Goal: Transaction & Acquisition: Book appointment/travel/reservation

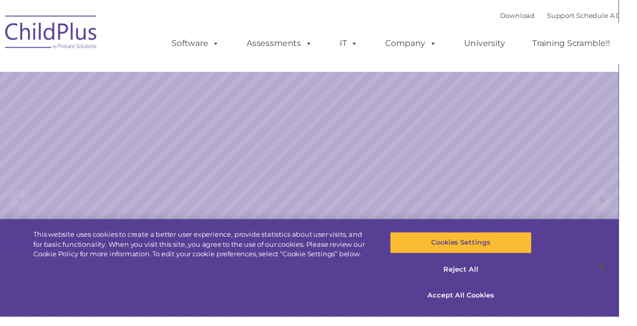
select select "MEDIUM"
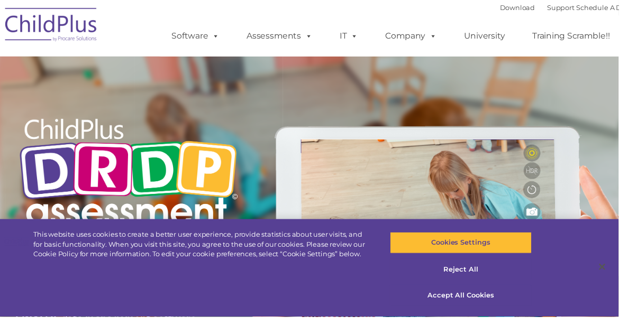
type input ""
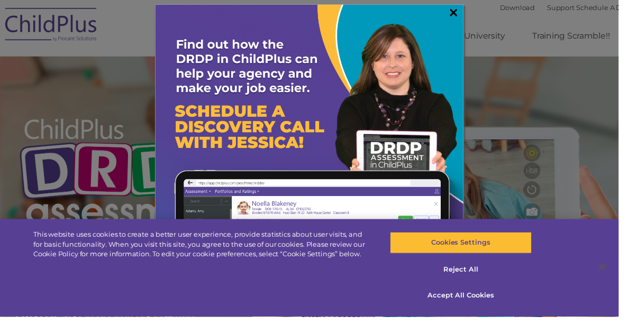
click at [470, 15] on link "×" at bounding box center [467, 12] width 12 height 11
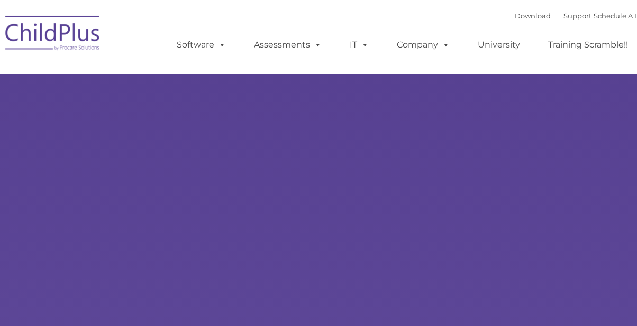
type input ""
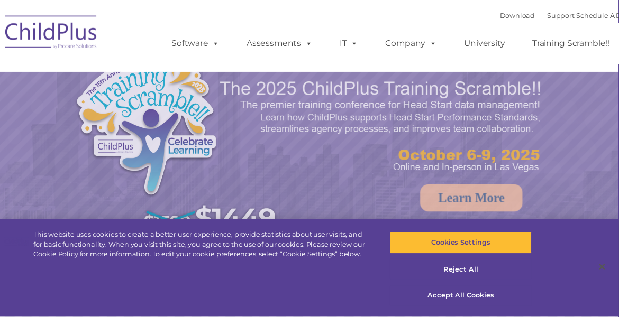
select select "MEDIUM"
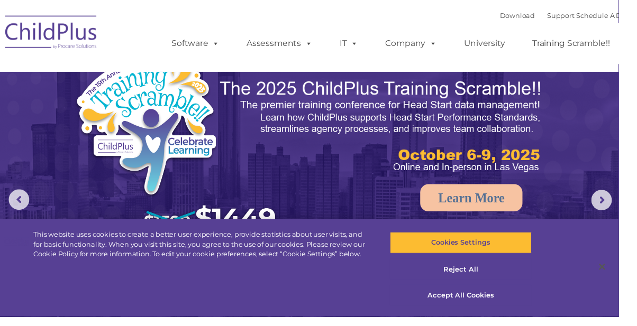
click at [58, 36] on img at bounding box center [53, 34] width 106 height 53
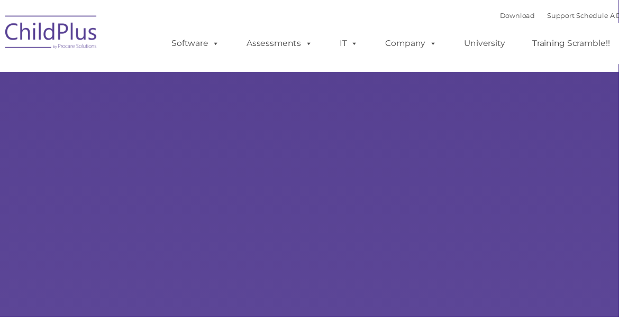
select select "MEDIUM"
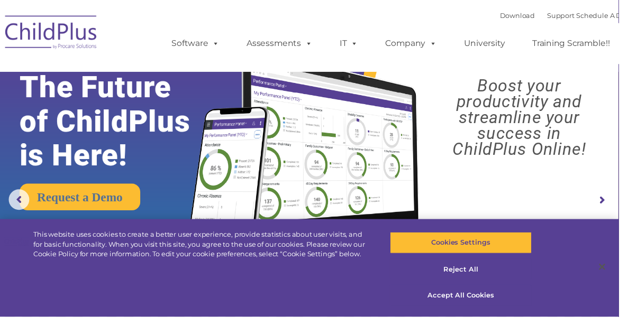
click at [616, 204] on rs-arrow at bounding box center [619, 206] width 21 height 21
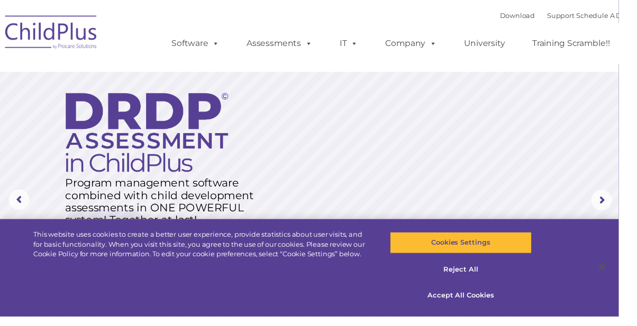
click at [611, 201] on rs-arrow at bounding box center [619, 206] width 21 height 21
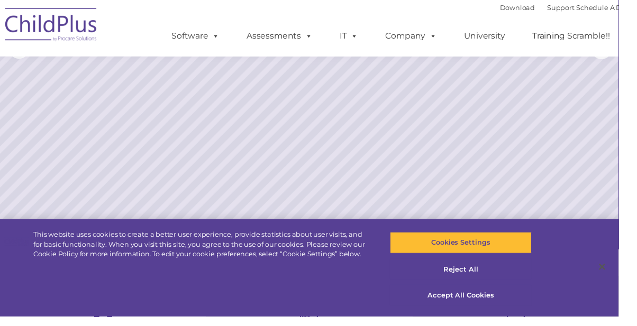
scroll to position [158, 0]
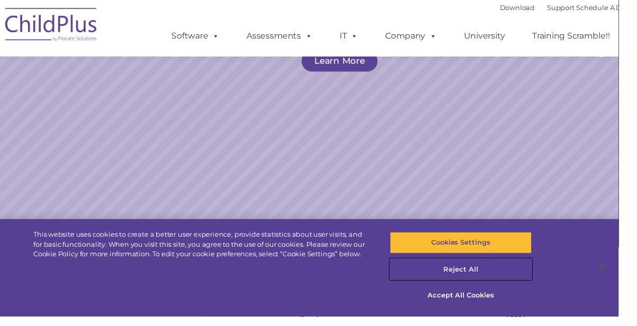
click at [494, 289] on button "Reject All" at bounding box center [474, 278] width 146 height 22
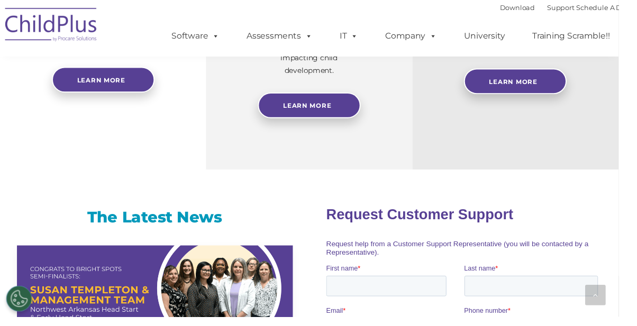
scroll to position [576, 0]
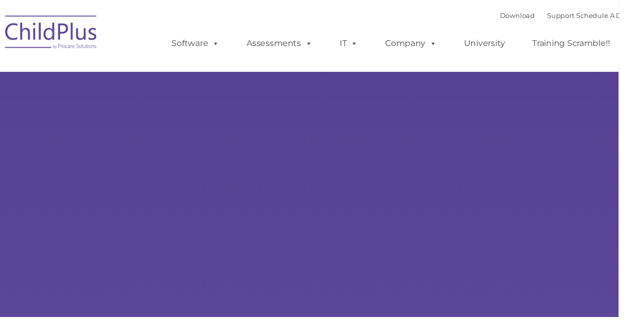
type input ""
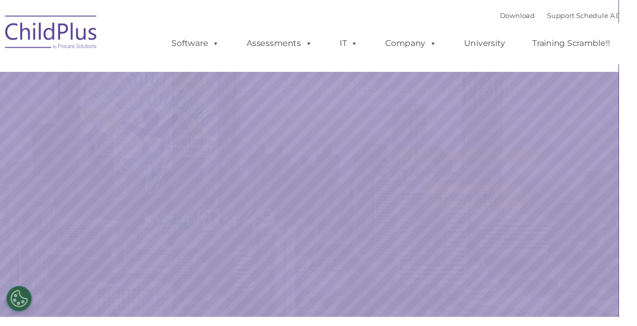
select select "MEDIUM"
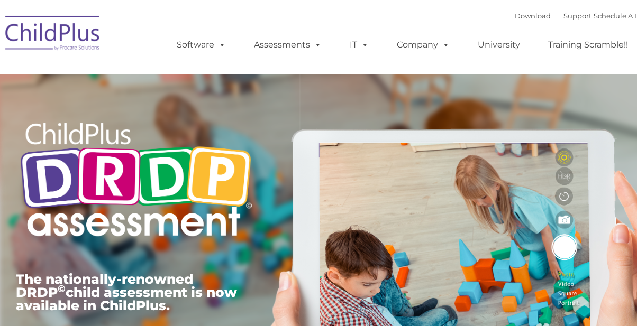
type input ""
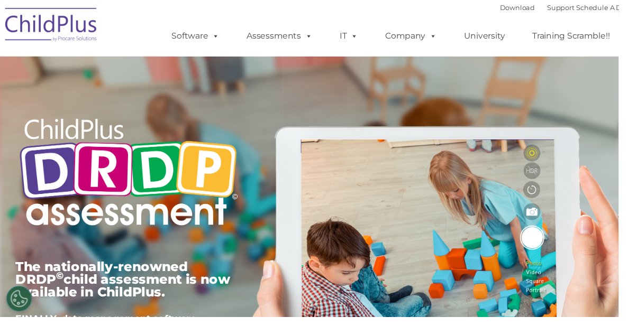
click at [286, 56] on ul "Software ChildPlus: The original and most widely-used Head Start data managemen…" at bounding box center [405, 37] width 500 height 42
click at [289, 45] on link "Assessments" at bounding box center [287, 36] width 89 height 21
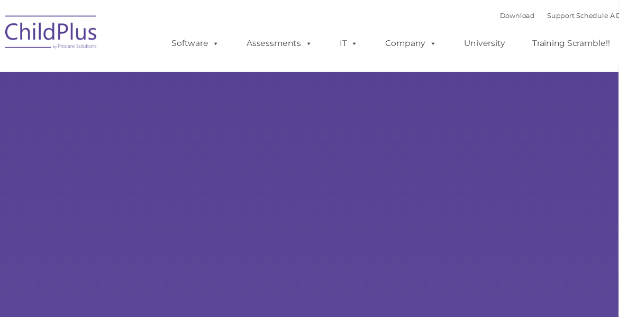
type input ""
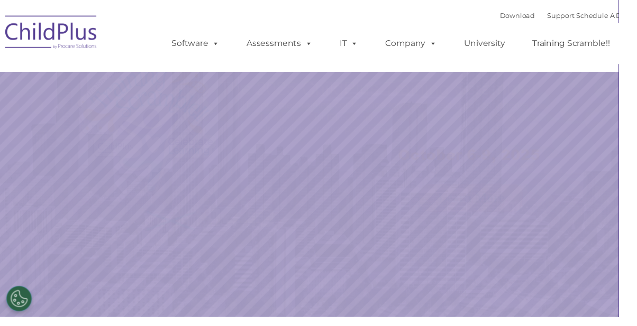
select select "MEDIUM"
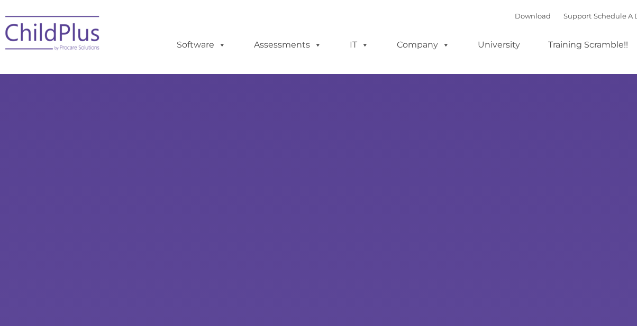
scroll to position [2, 0]
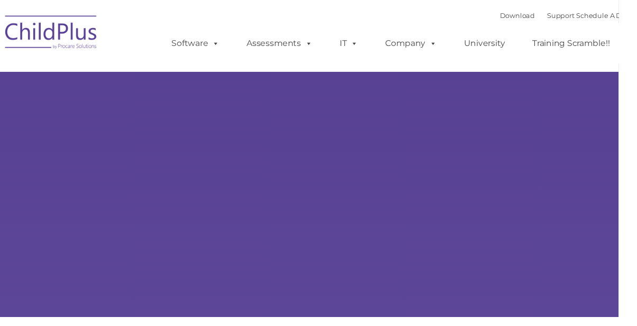
type input ""
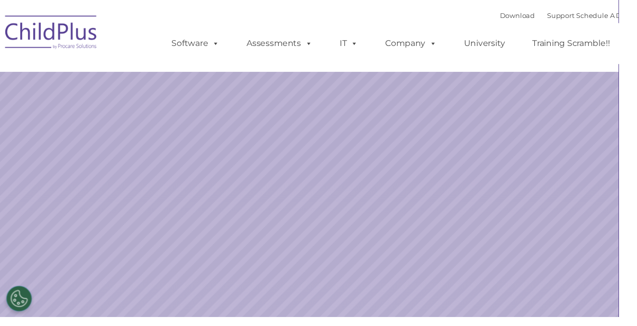
select select "MEDIUM"
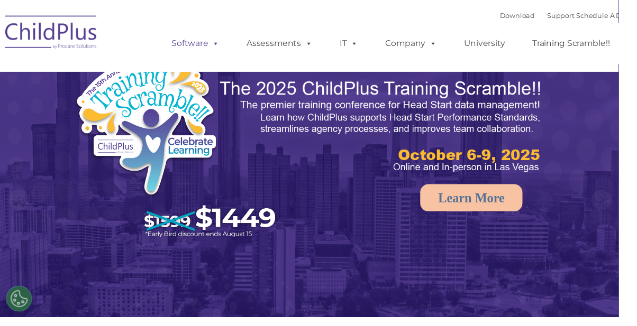
click at [204, 54] on link "Software" at bounding box center [201, 44] width 70 height 21
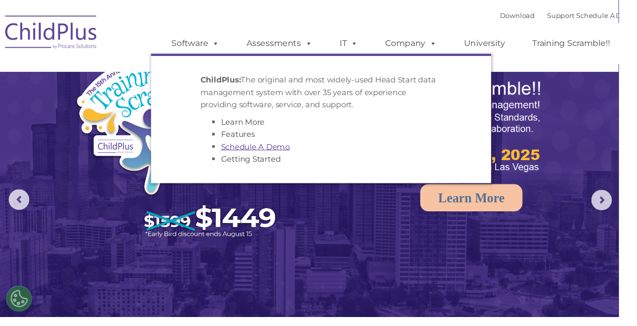
click at [268, 150] on link "Schedule A Demo" at bounding box center [262, 151] width 71 height 10
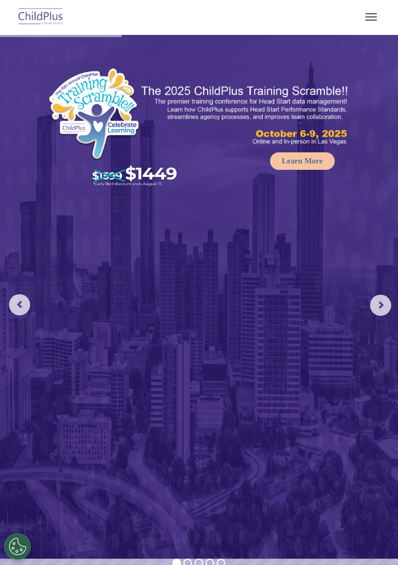
click at [377, 15] on button "button" at bounding box center [371, 16] width 22 height 17
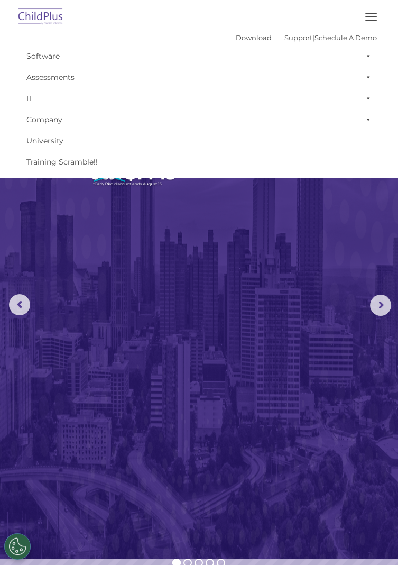
click at [356, 178] on img at bounding box center [199, 296] width 398 height 524
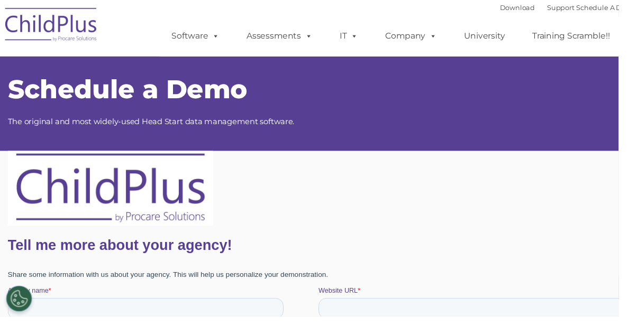
click at [78, 33] on img at bounding box center [53, 27] width 106 height 53
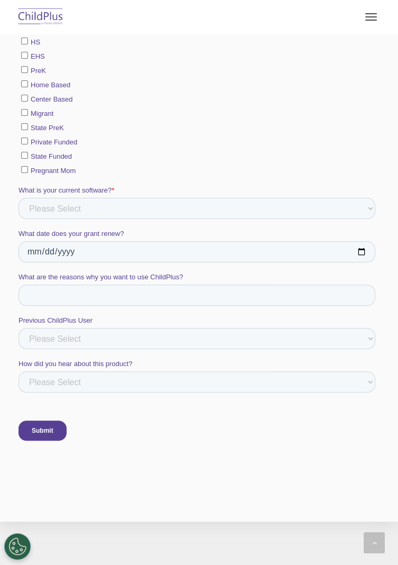
scroll to position [572, 0]
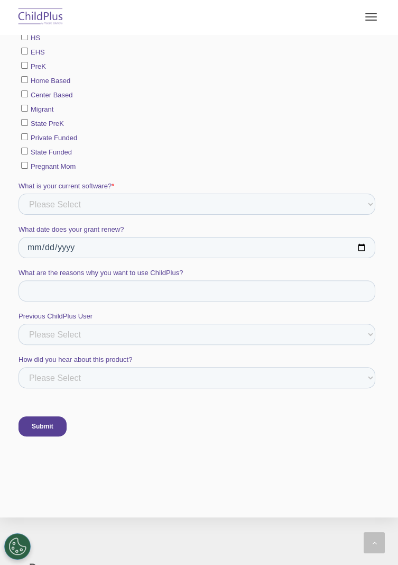
click at [60, 326] on input "Submit" at bounding box center [43, 426] width 48 height 20
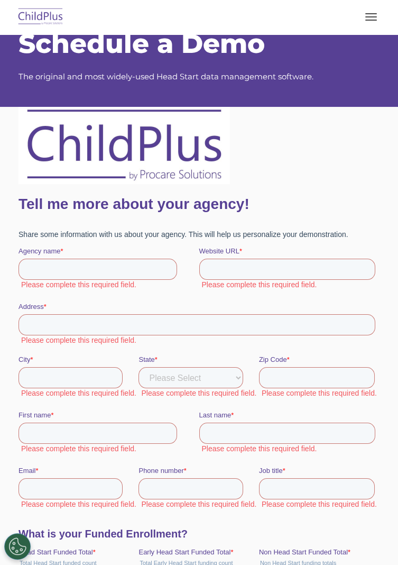
scroll to position [0, 0]
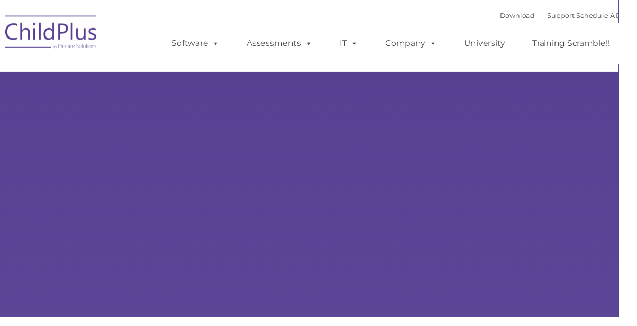
click at [60, 25] on img at bounding box center [53, 34] width 106 height 53
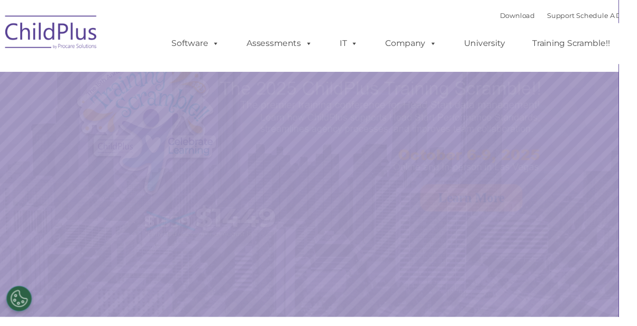
select select "MEDIUM"
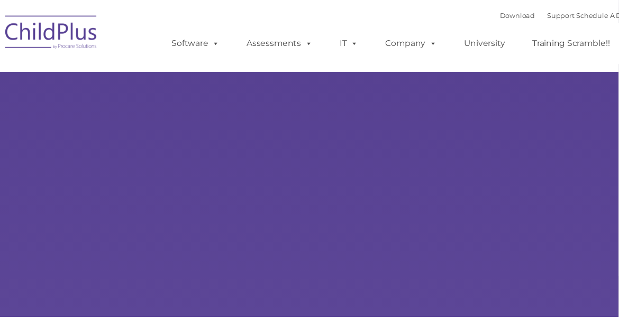
type input ""
select select "MEDIUM"
